Goal: Navigation & Orientation: Find specific page/section

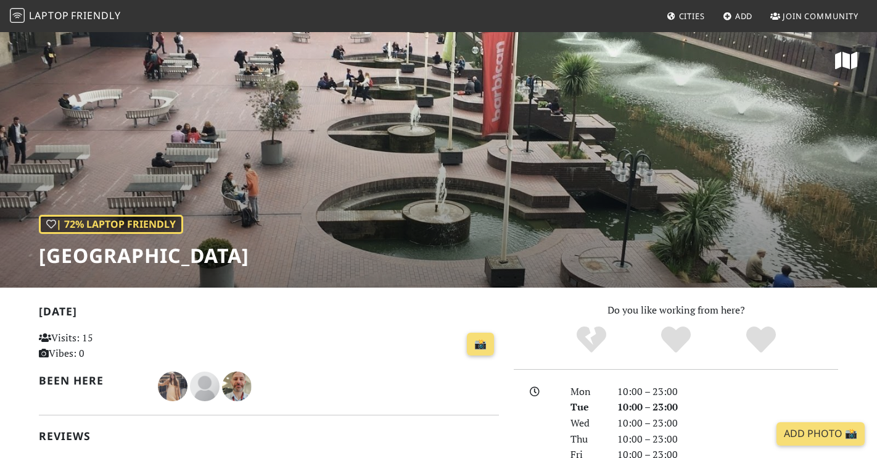
click at [78, 17] on span "Friendly" at bounding box center [95, 16] width 49 height 14
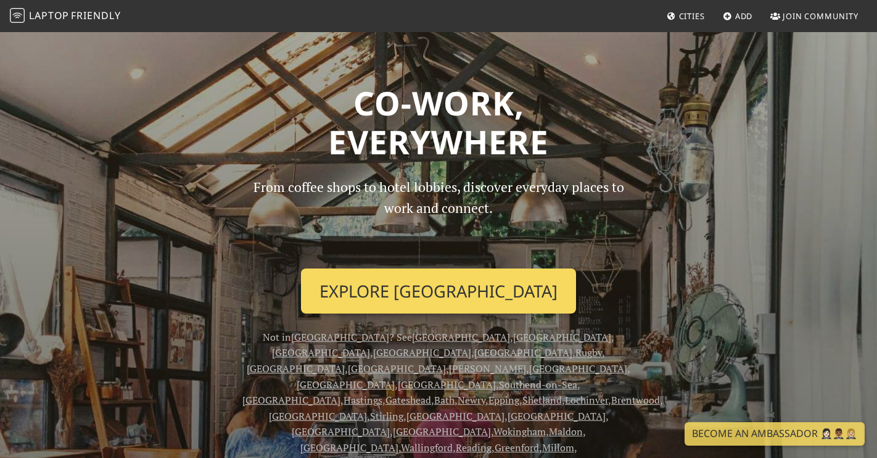
click at [386, 284] on link "Explore [GEOGRAPHIC_DATA]" at bounding box center [438, 291] width 275 height 46
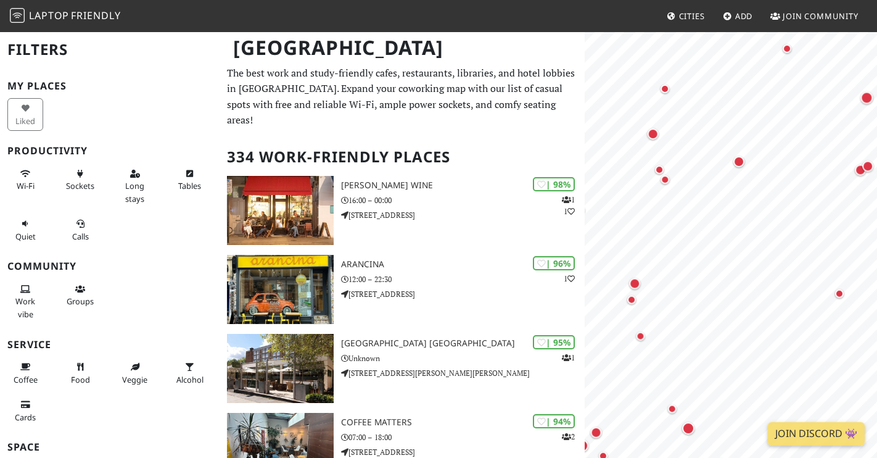
click at [877, 291] on html "Laptop Friendly Cities Add Join Community London Filters My Places Liked Produc…" at bounding box center [438, 229] width 877 height 458
